Goal: Task Accomplishment & Management: Manage account settings

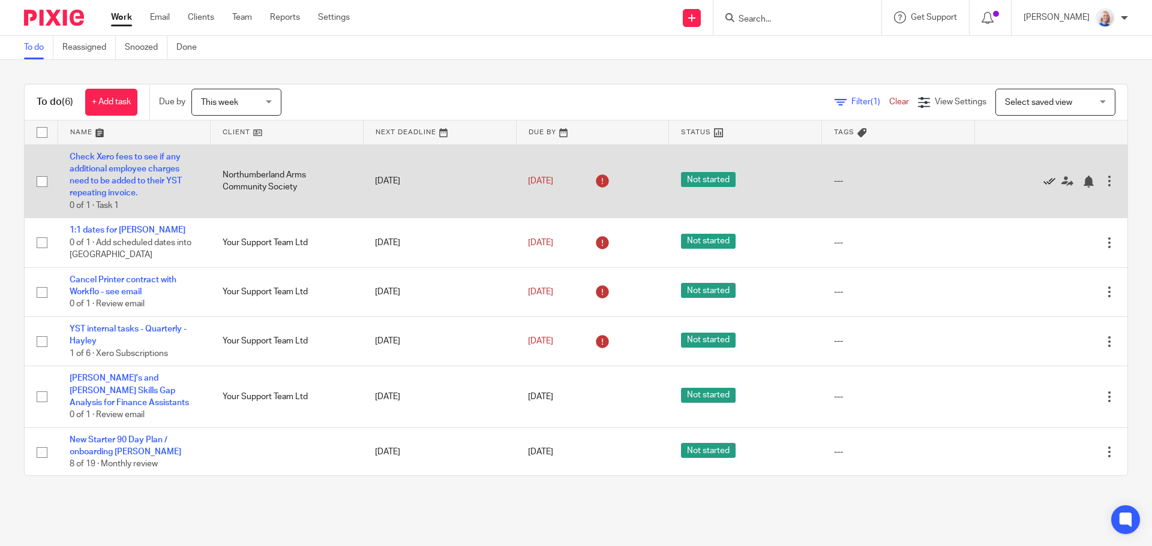
click at [1043, 178] on icon at bounding box center [1049, 182] width 12 height 12
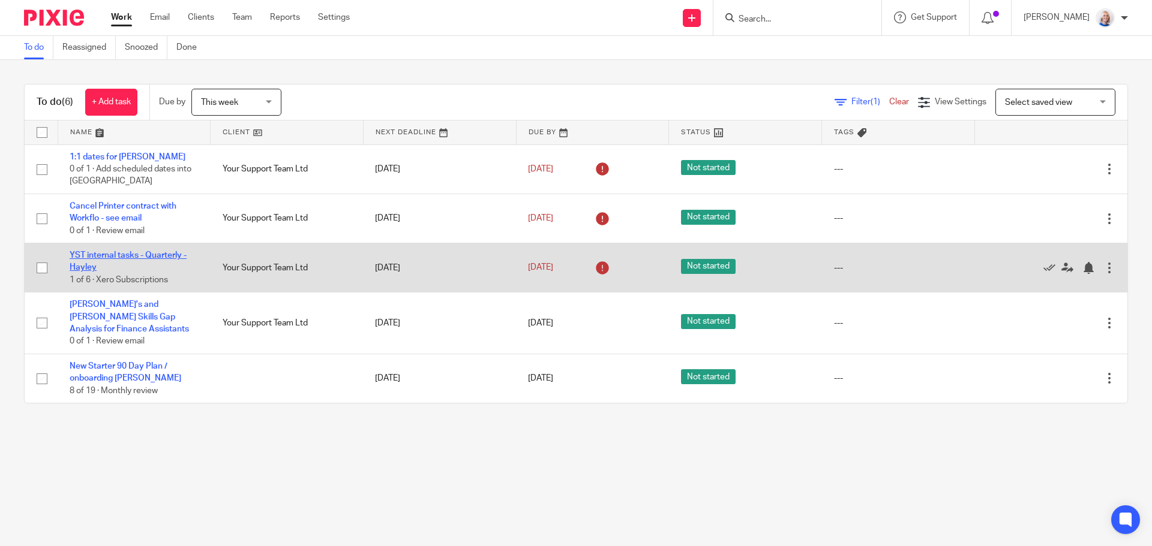
click at [146, 258] on link "YST internal tasks - Quarterly - Hayley" at bounding box center [128, 261] width 117 height 20
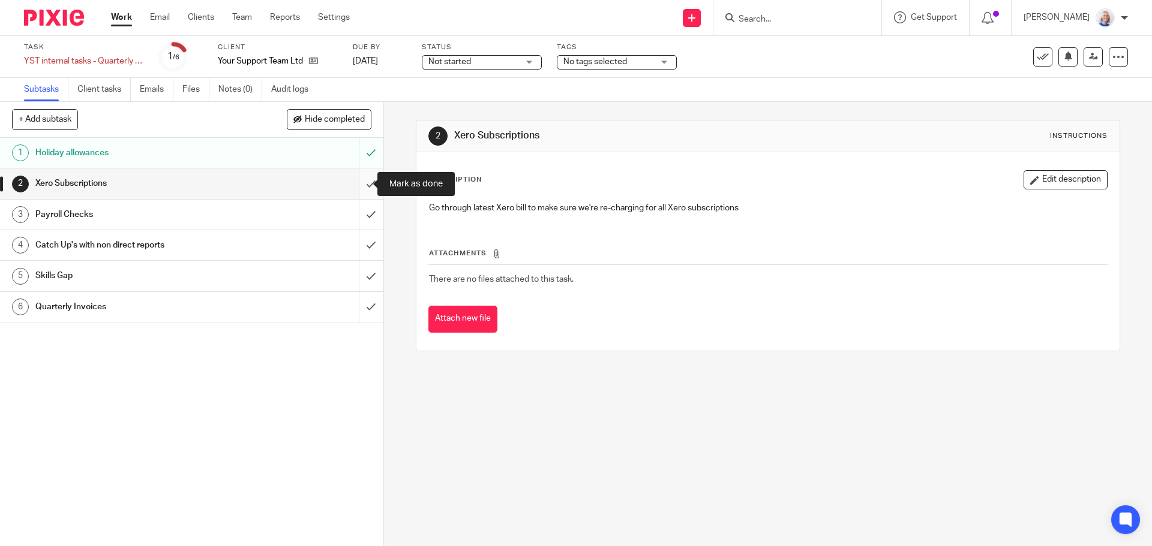
click at [355, 185] on input "submit" at bounding box center [191, 184] width 383 height 30
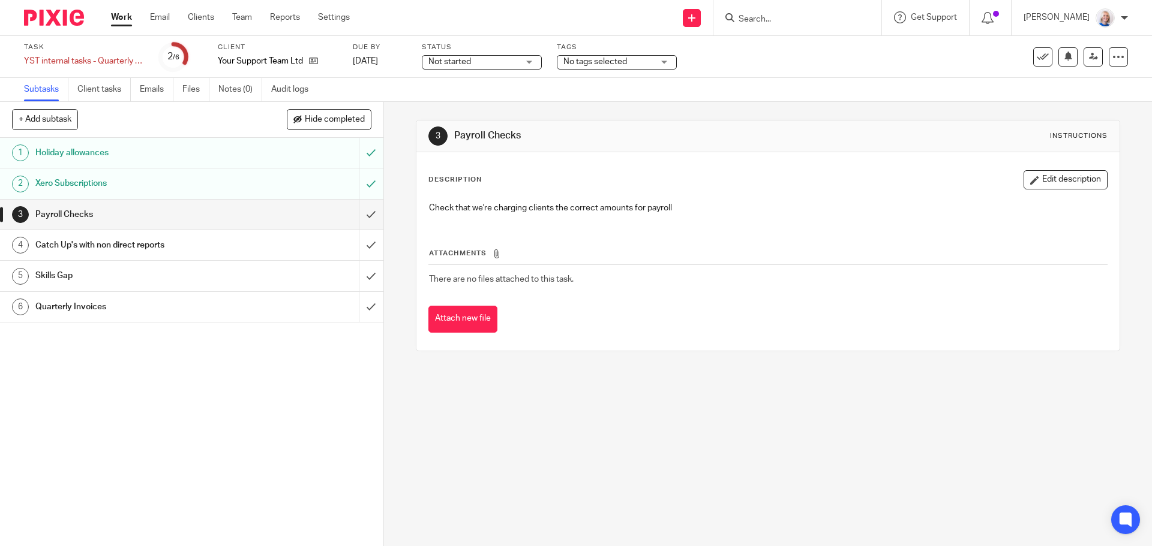
click at [242, 250] on div "Catch Up's with non direct reports" at bounding box center [190, 245] width 311 height 18
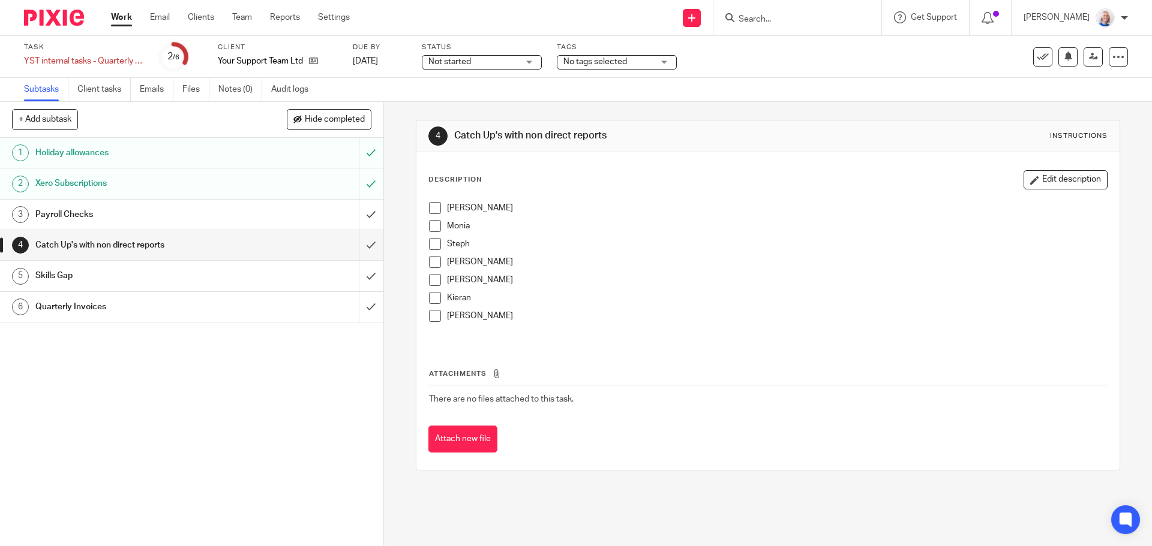
click at [191, 278] on h1 "Skills Gap" at bounding box center [139, 276] width 208 height 18
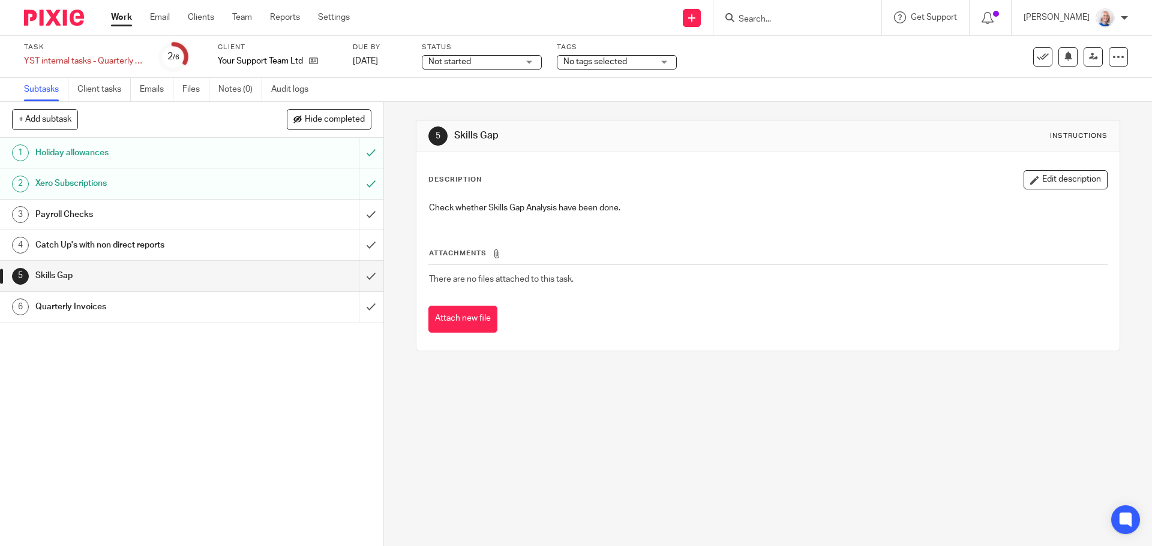
click at [198, 301] on h1 "Quarterly Invoices" at bounding box center [139, 307] width 208 height 18
